Goal: Navigation & Orientation: Find specific page/section

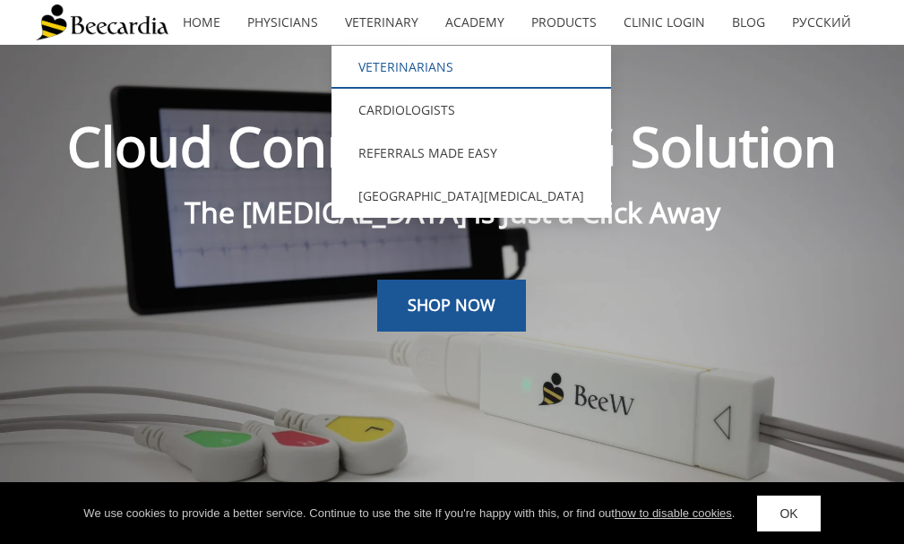
click at [391, 63] on link "Veterinarians" at bounding box center [472, 67] width 280 height 43
